Goal: Task Accomplishment & Management: Manage account settings

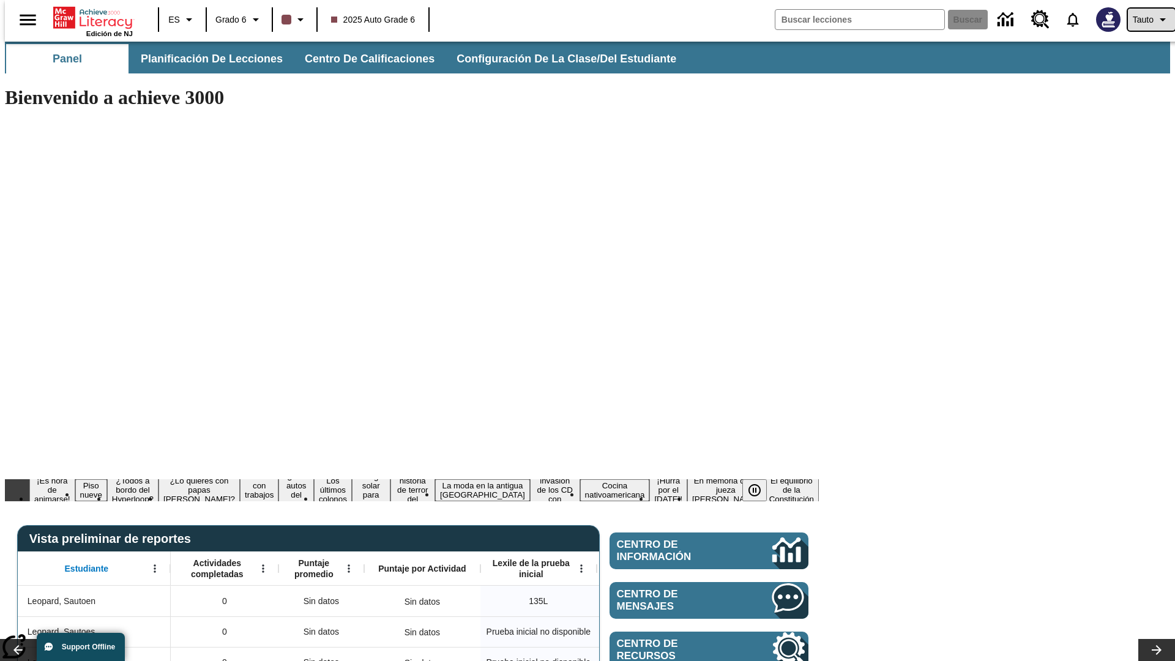
click at [1145, 20] on span "Tauto" at bounding box center [1143, 19] width 21 height 13
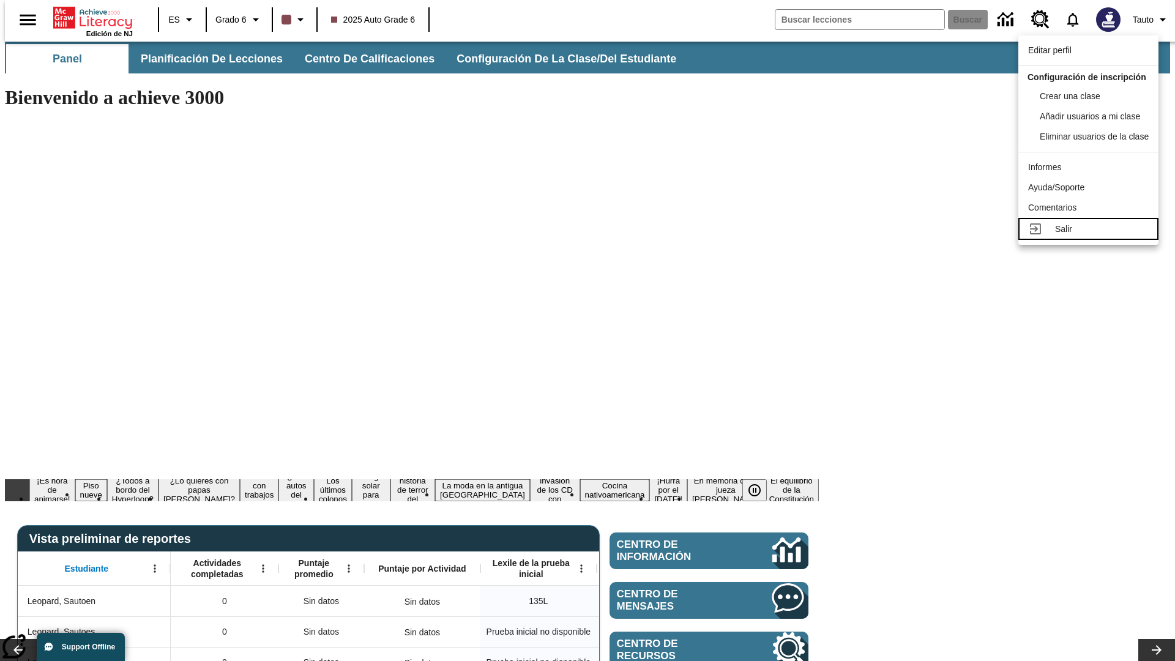
click at [1092, 236] on div "Salir" at bounding box center [1102, 229] width 94 height 13
